Goal: Find specific page/section: Find specific page/section

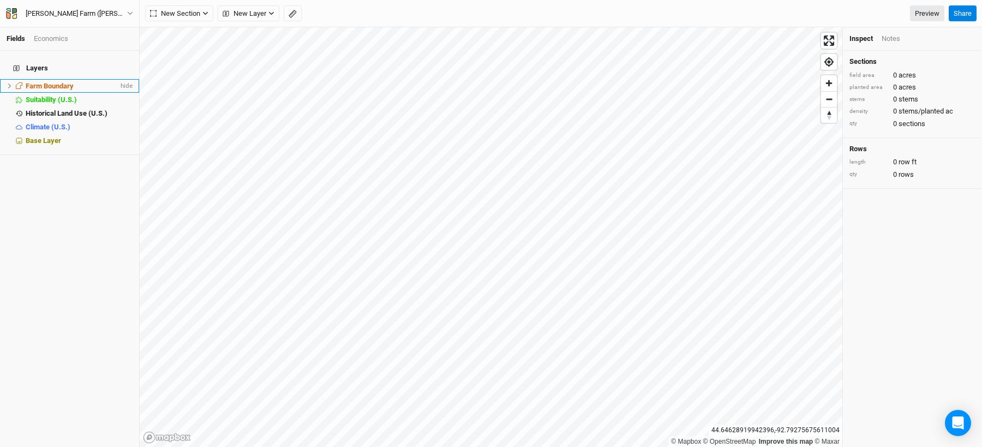
click at [33, 82] on span "Farm Boundary" at bounding box center [50, 86] width 48 height 8
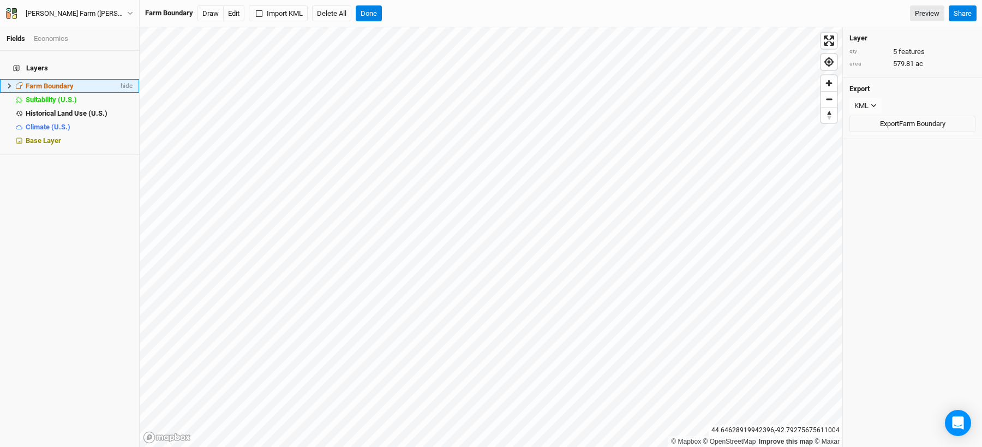
click at [8, 83] on icon at bounding box center [10, 86] width 6 height 6
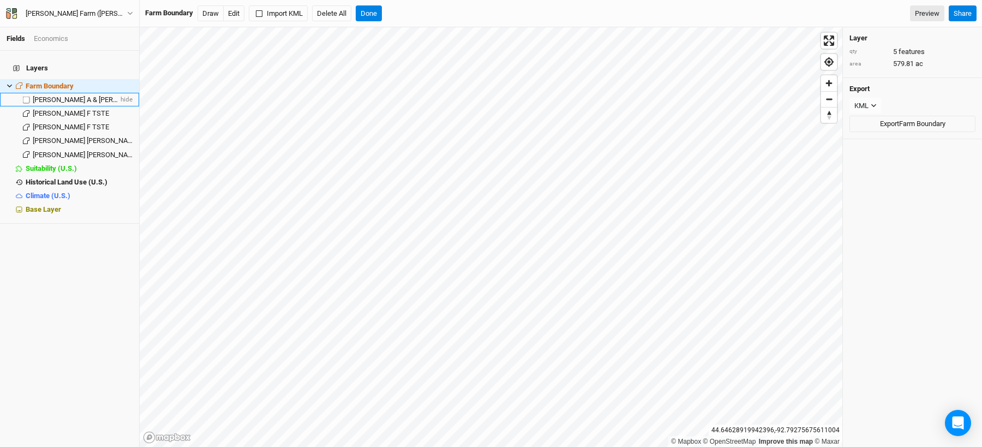
click at [53, 96] on span "[PERSON_NAME] A & [PERSON_NAME]" at bounding box center [92, 99] width 118 height 8
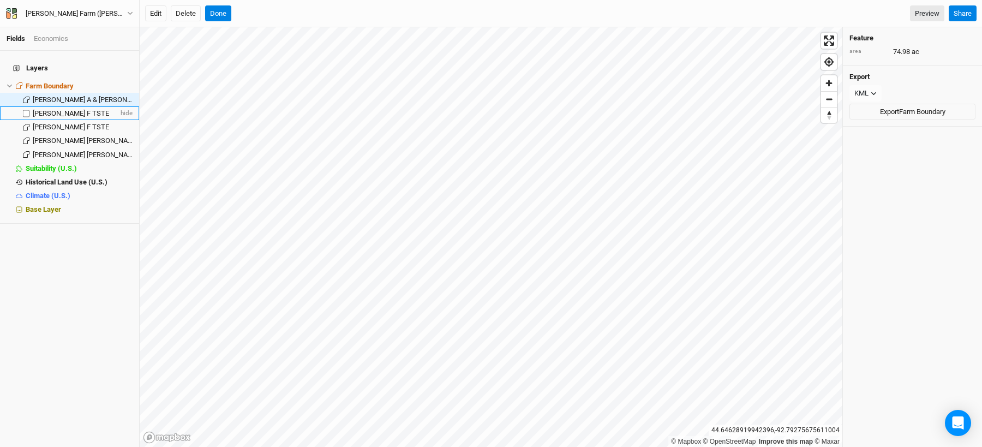
click at [56, 109] on span "[PERSON_NAME] F TSTE" at bounding box center [71, 113] width 76 height 8
click at [57, 111] on li "[PERSON_NAME] F TSTE hide" at bounding box center [69, 113] width 139 height 14
click at [57, 123] on span "[PERSON_NAME] F TSTE" at bounding box center [71, 127] width 76 height 8
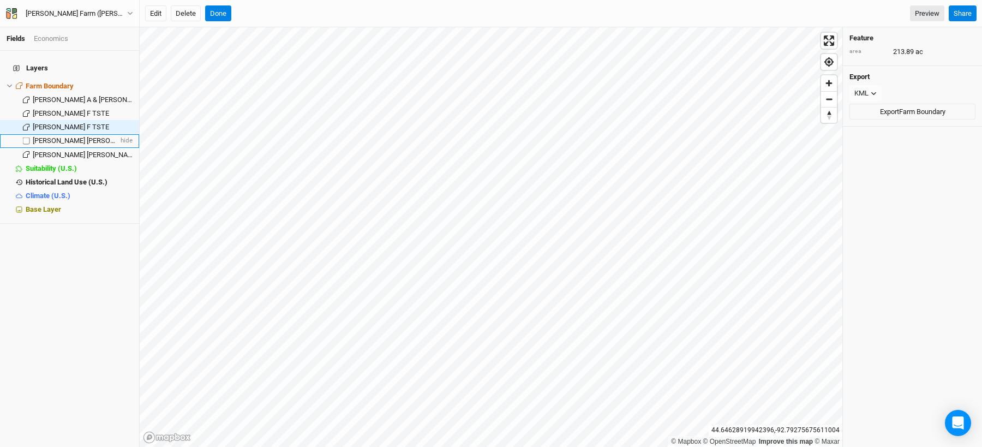
click at [58, 136] on span "[PERSON_NAME] [PERSON_NAME] & [PERSON_NAME]" at bounding box center [116, 140] width 166 height 8
click at [70, 151] on span "[PERSON_NAME] [PERSON_NAME] & [PERSON_NAME]" at bounding box center [116, 155] width 166 height 8
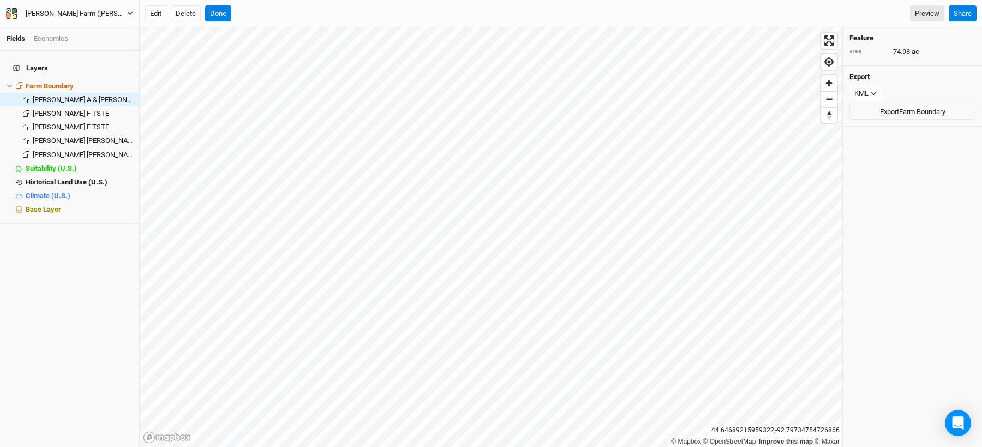
click at [127, 14] on icon "button" at bounding box center [130, 13] width 6 height 6
click at [30, 19] on button "[PERSON_NAME] Farm ([PERSON_NAME])" at bounding box center [69, 14] width 128 height 12
click at [44, 17] on div "[PERSON_NAME] Farm ([PERSON_NAME])" at bounding box center [76, 13] width 101 height 11
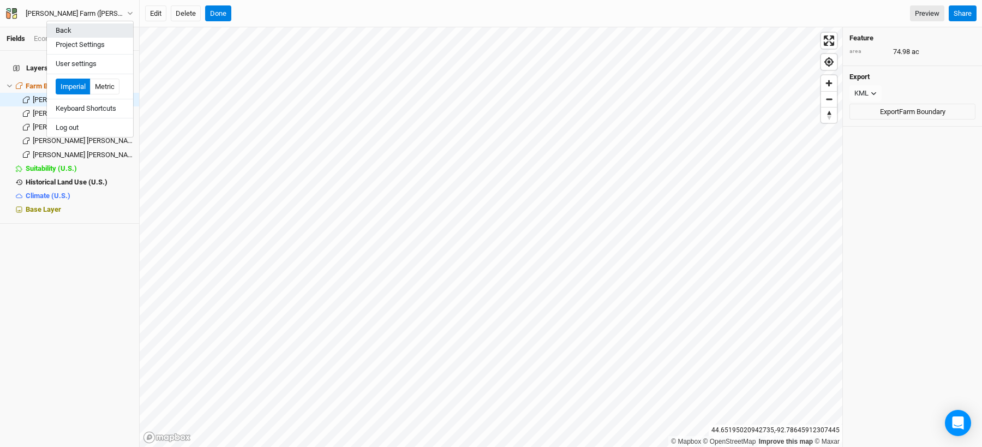
click at [65, 29] on button "Back" at bounding box center [90, 30] width 86 height 14
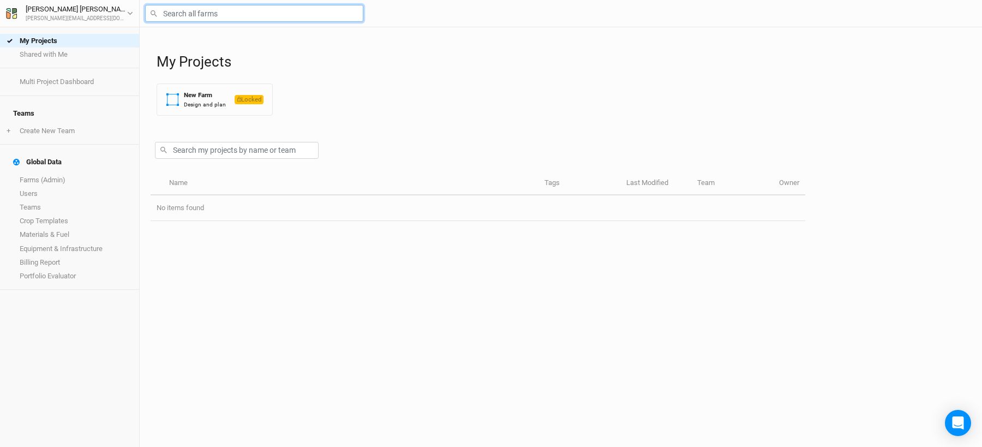
click at [196, 15] on input "text" at bounding box center [254, 13] width 218 height 17
type input "[PERSON_NAME]"
click at [185, 18] on input "[PERSON_NAME]" at bounding box center [254, 13] width 218 height 17
click at [164, 16] on input "[PERSON_NAME]" at bounding box center [254, 13] width 218 height 17
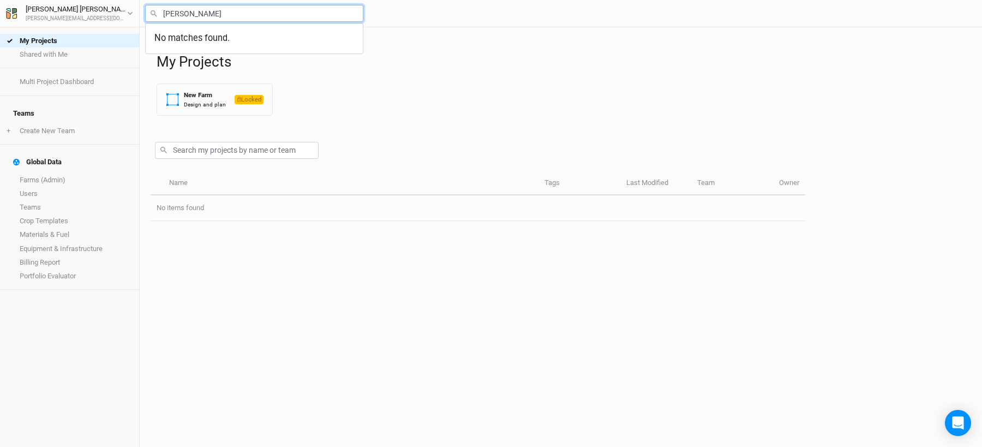
click at [164, 16] on input "[PERSON_NAME]" at bounding box center [254, 13] width 218 height 17
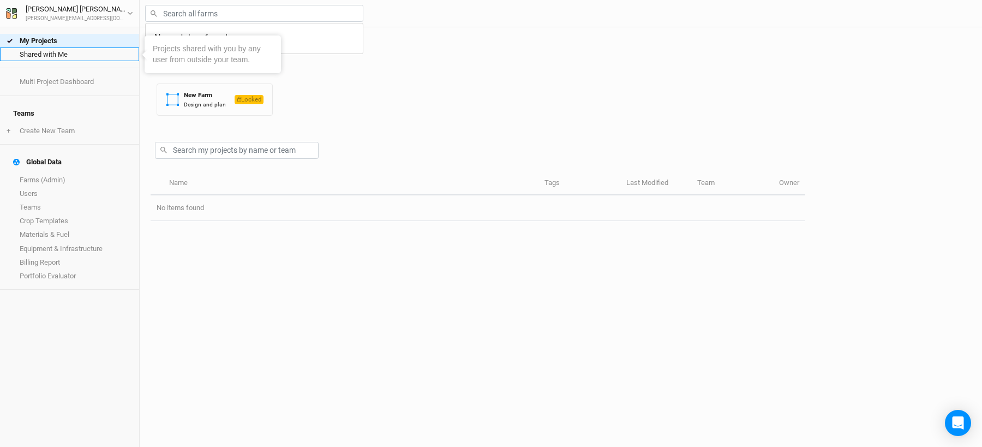
click at [47, 55] on link "Shared with Me" at bounding box center [69, 54] width 139 height 14
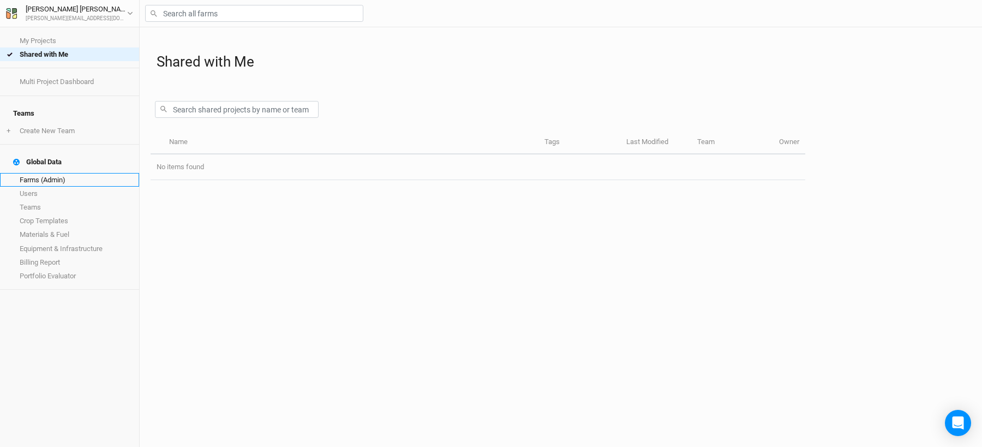
click at [27, 173] on link "Farms (Admin)" at bounding box center [69, 180] width 139 height 14
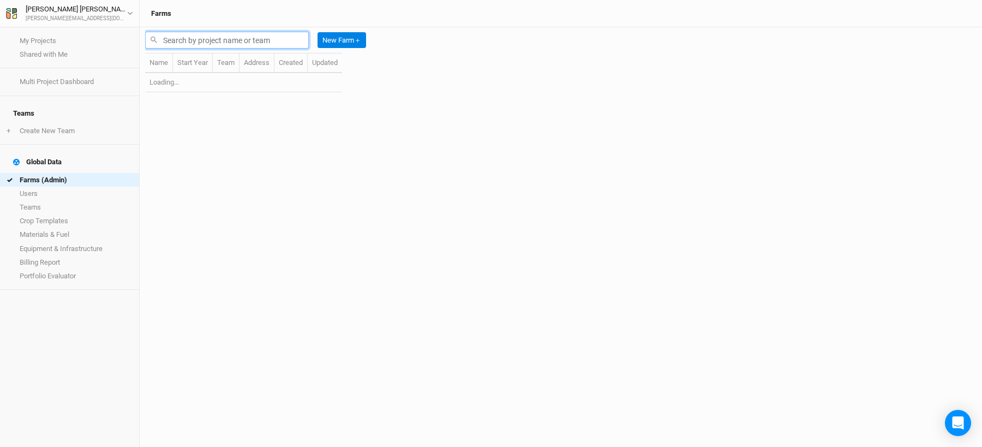
click at [207, 39] on input "text" at bounding box center [227, 40] width 164 height 17
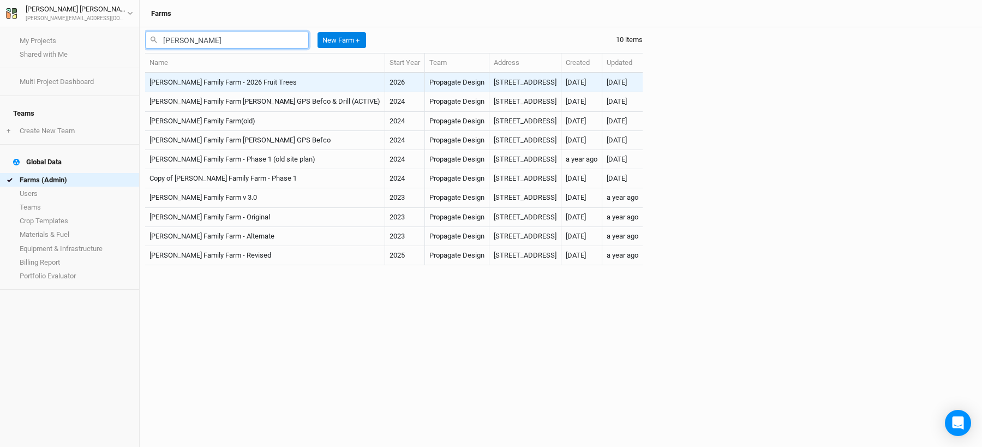
type input "[PERSON_NAME]"
click at [191, 81] on td "[PERSON_NAME] Family Farm - 2026 Fruit Trees" at bounding box center [265, 82] width 240 height 19
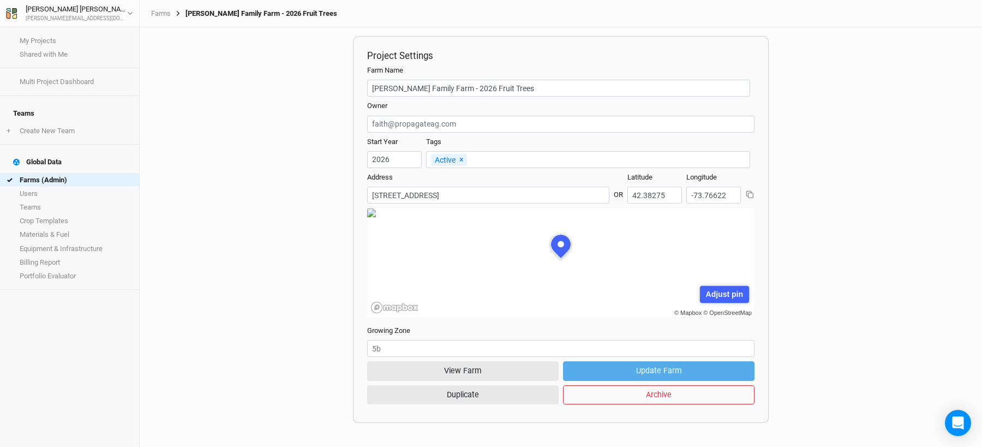
scroll to position [55, 155]
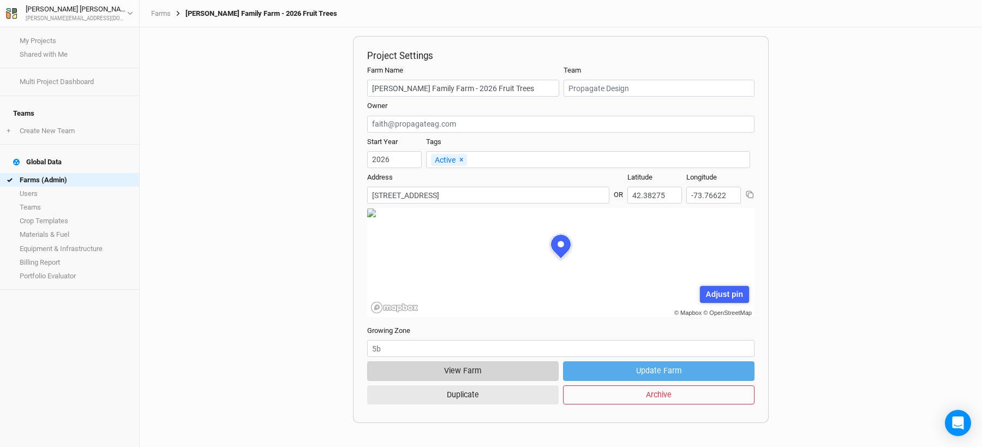
click at [470, 369] on button "View Farm" at bounding box center [462, 370] width 191 height 19
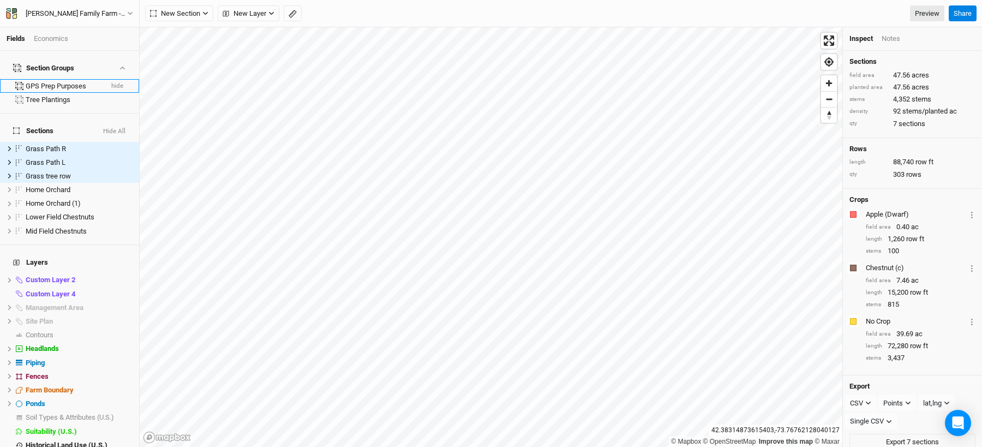
click at [118, 82] on button "hide" at bounding box center [117, 86] width 13 height 8
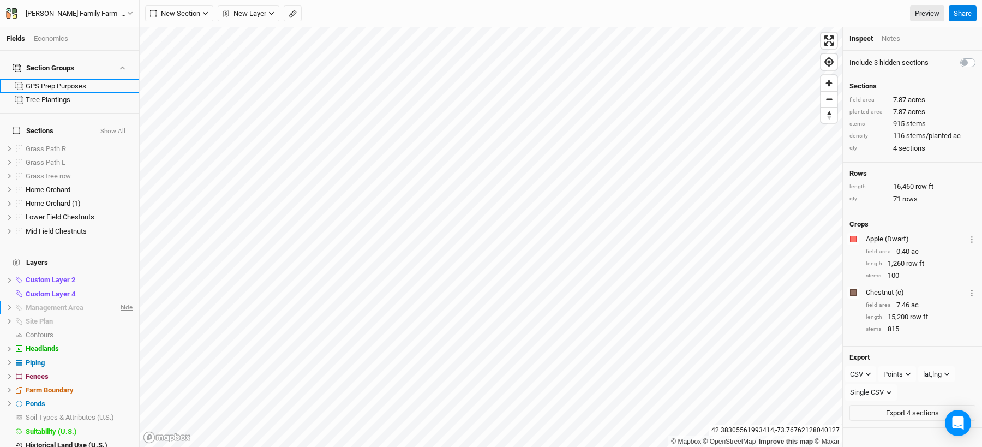
click at [128, 300] on span "hide" at bounding box center [125, 307] width 14 height 14
